Goal: Check status: Check status

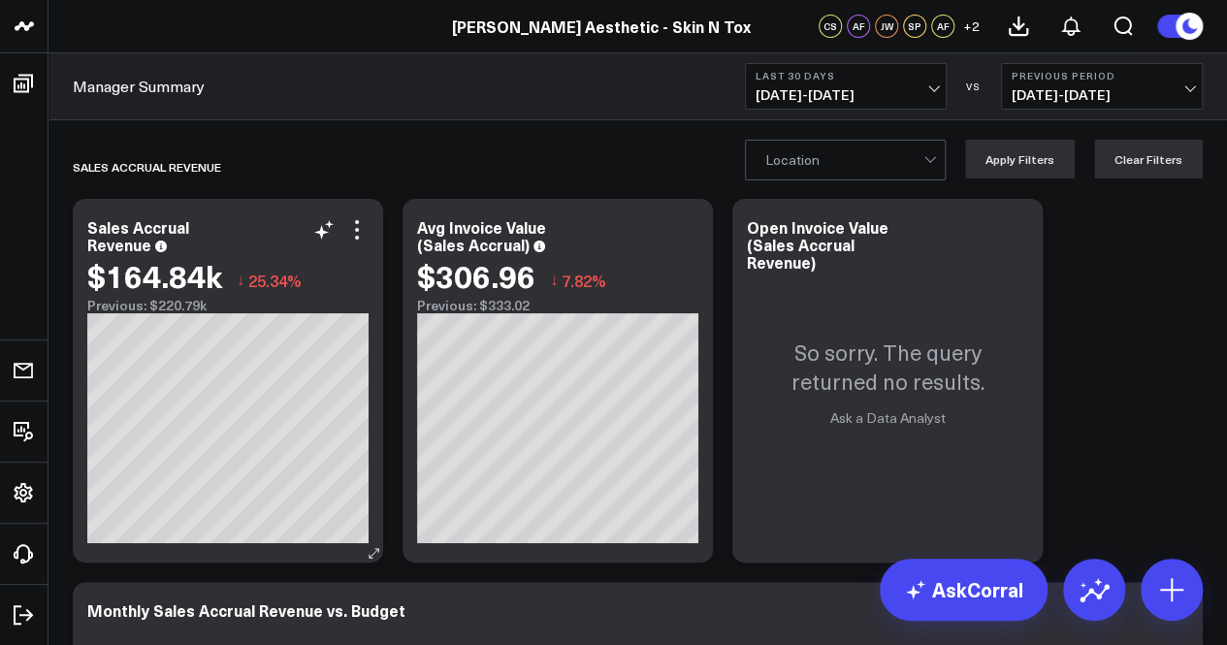
click at [355, 244] on div "Sales Accrual Revenue" at bounding box center [227, 235] width 281 height 35
click at [359, 232] on icon at bounding box center [356, 229] width 23 height 23
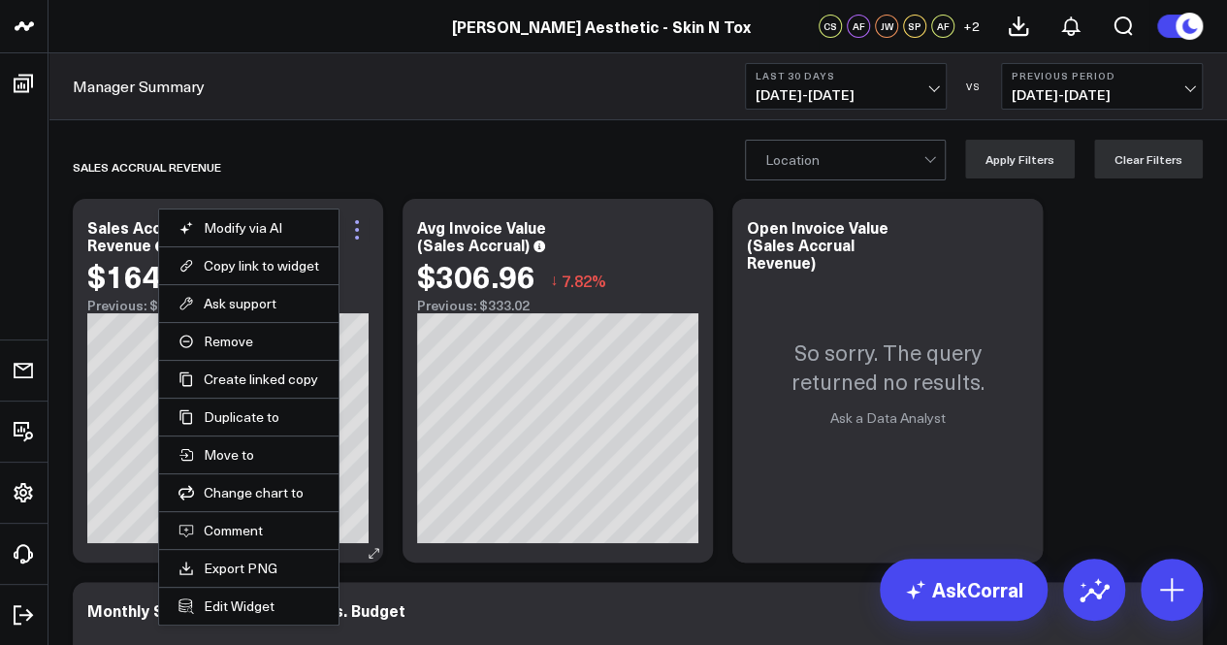
click at [359, 232] on icon at bounding box center [356, 229] width 23 height 23
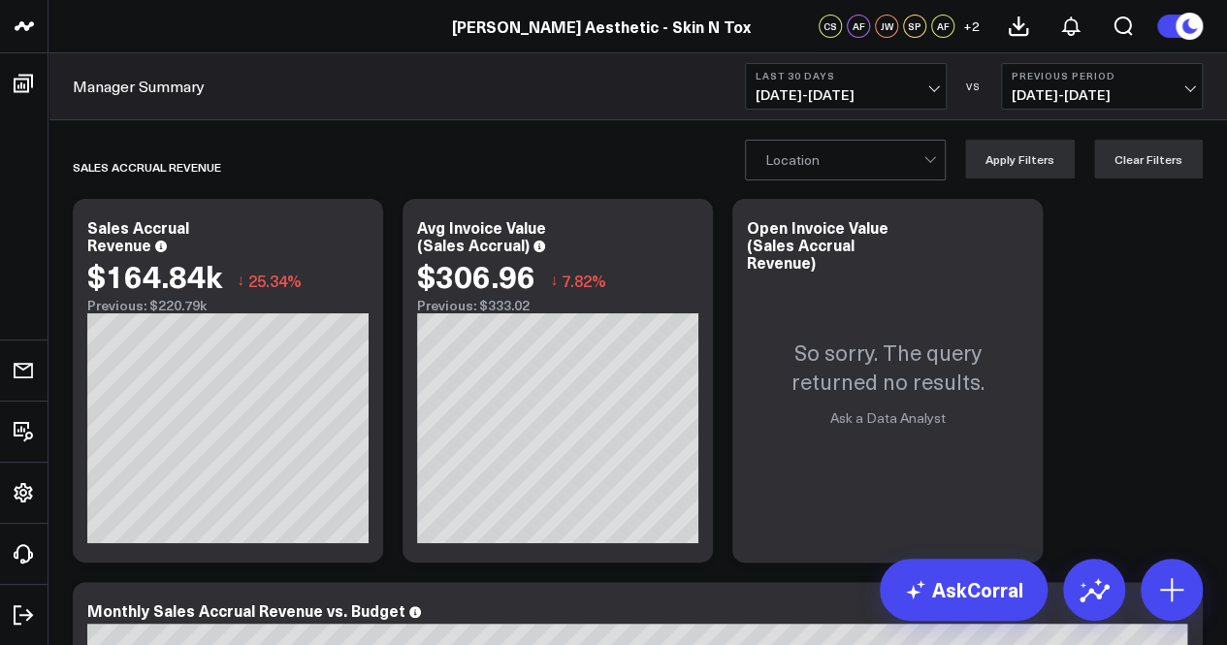
click at [934, 87] on span "[DATE] - [DATE]" at bounding box center [845, 95] width 180 height 16
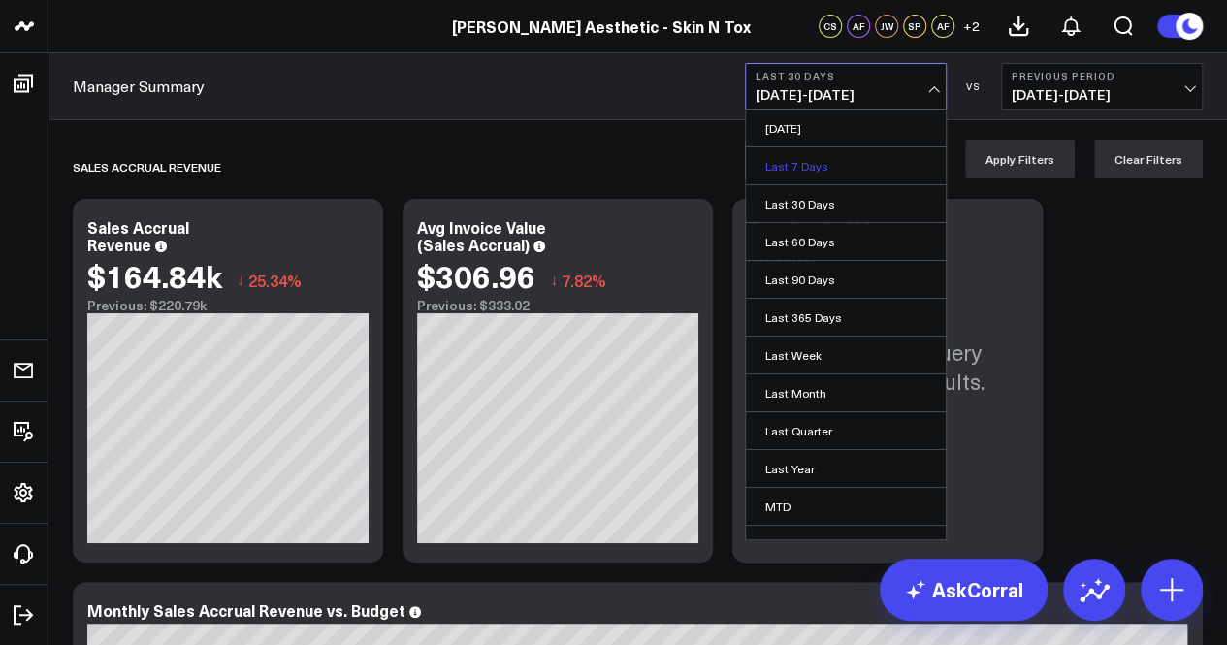
click at [822, 157] on link "Last 7 Days" at bounding box center [846, 165] width 200 height 37
